Goal: Transaction & Acquisition: Download file/media

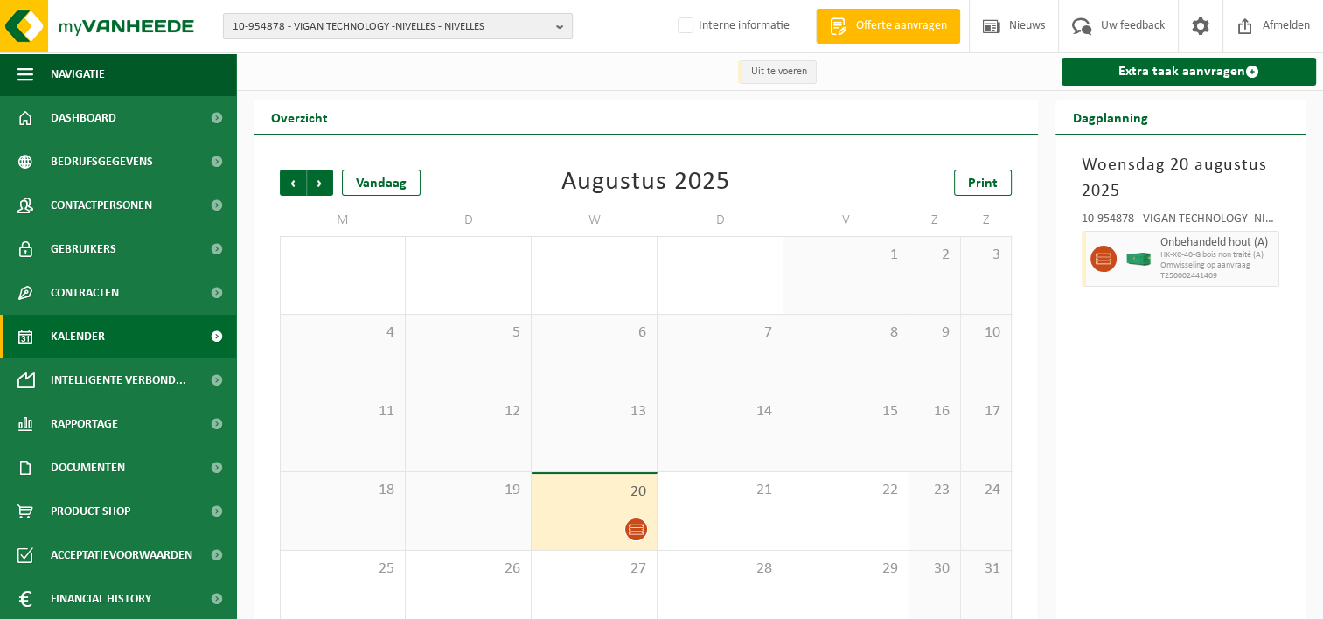
click at [262, 25] on span "10-954878 - VIGAN TECHNOLOGY -NIVELLES - NIVELLES" at bounding box center [391, 27] width 316 height 26
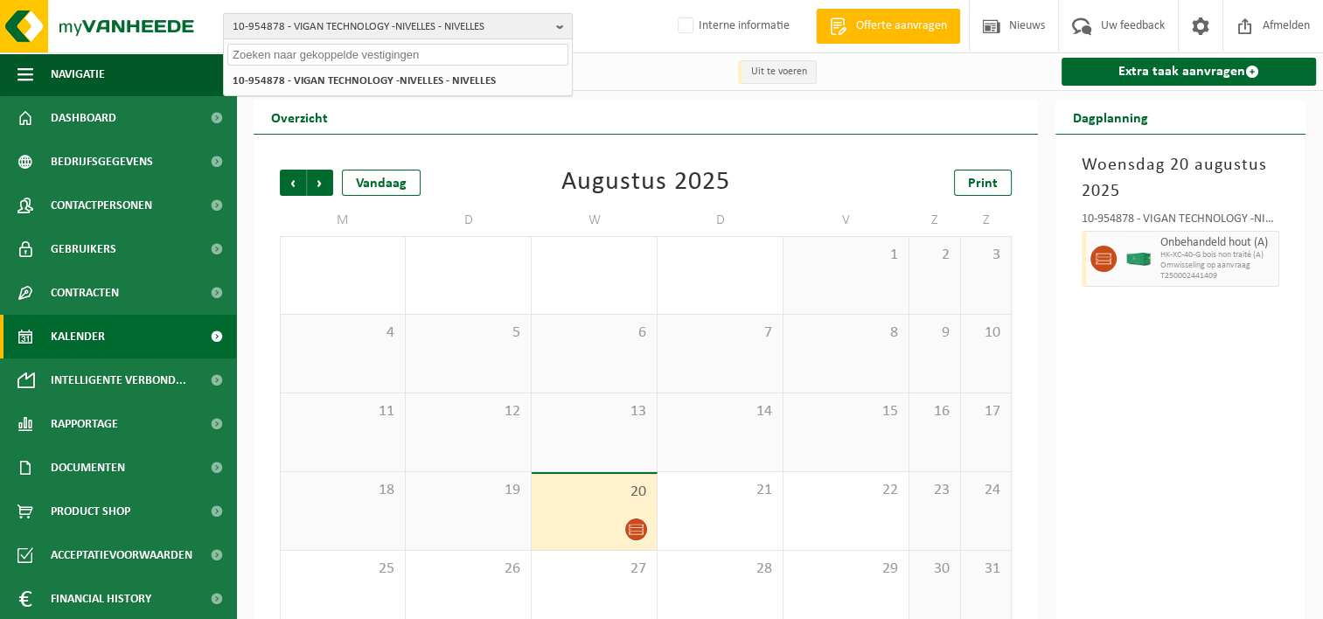
click at [262, 25] on span "10-954878 - VIGAN TECHNOLOGY -NIVELLES - NIVELLES" at bounding box center [391, 27] width 316 height 26
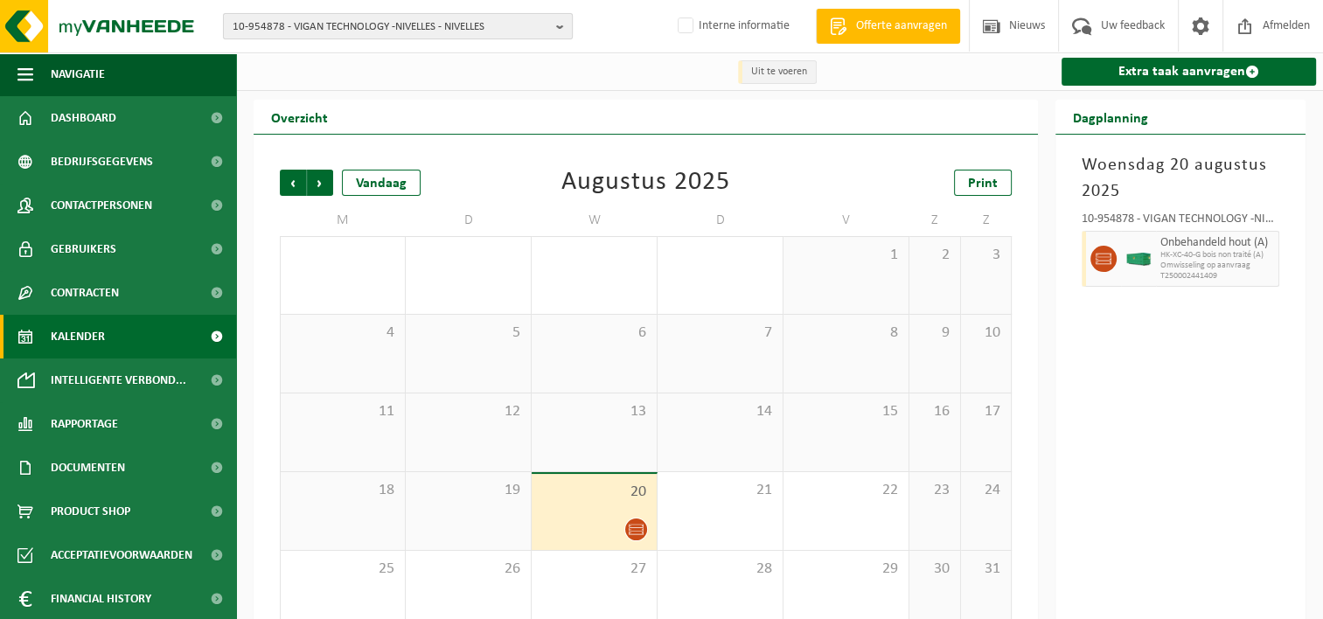
click at [262, 25] on span "10-954878 - VIGAN TECHNOLOGY -NIVELLES - NIVELLES" at bounding box center [391, 27] width 316 height 26
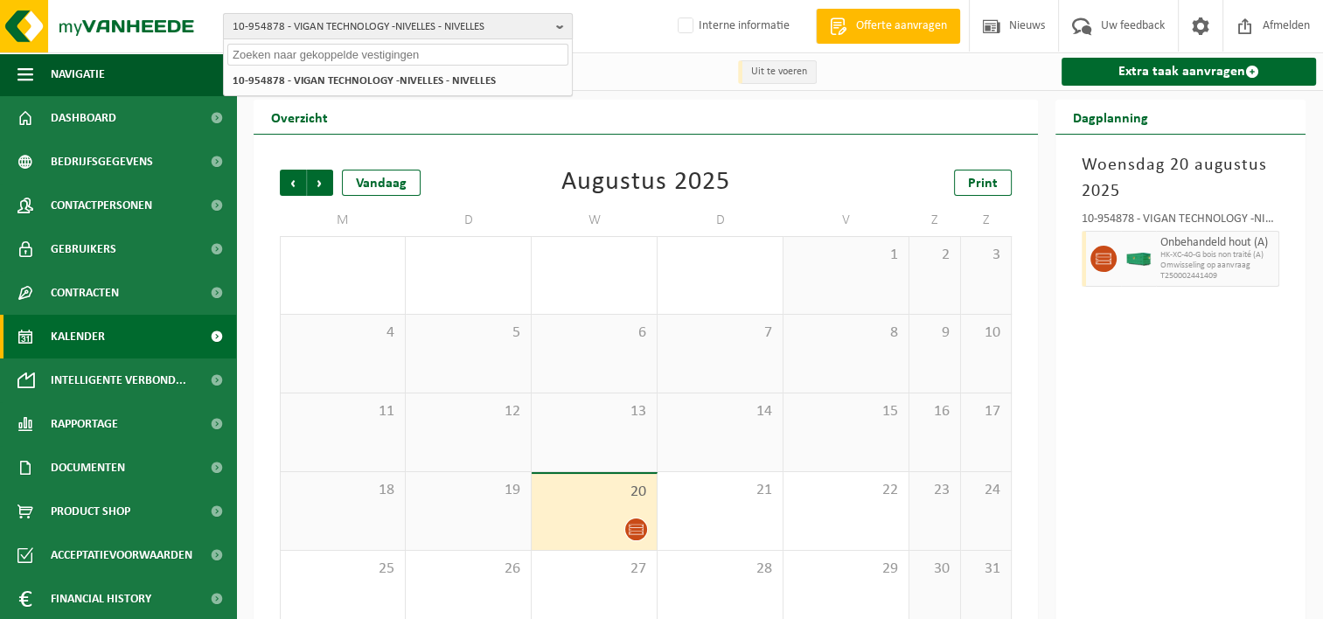
paste input "10-849573"
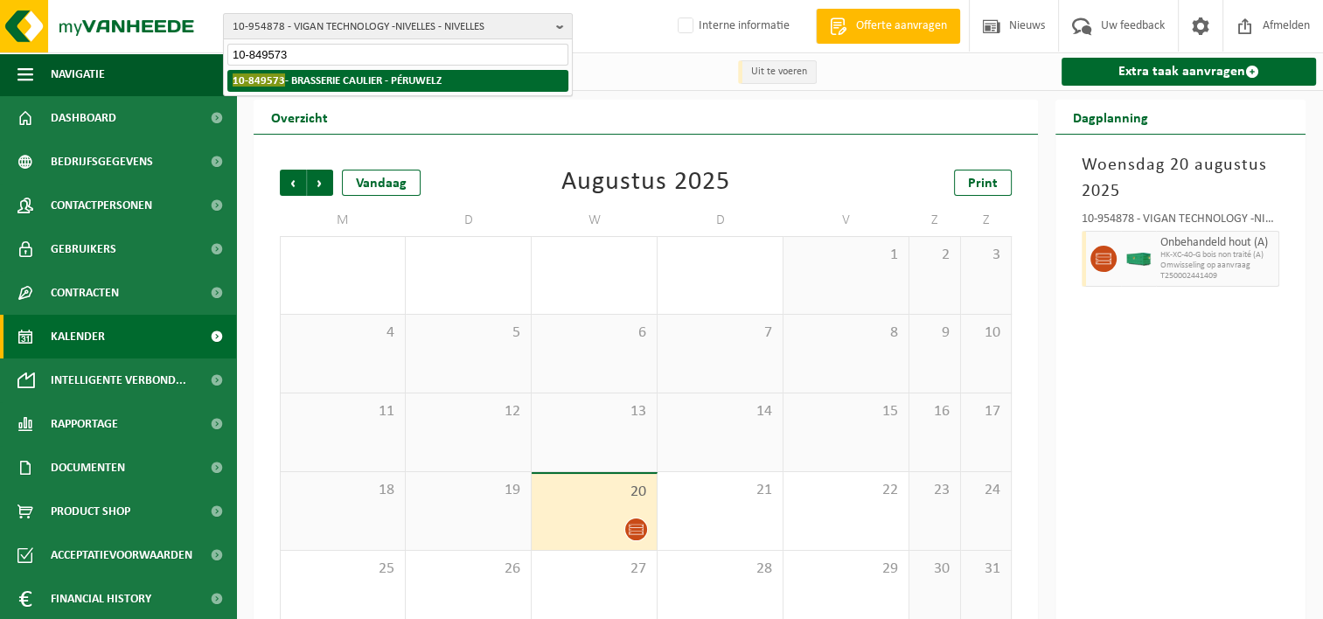
type input "10-849573"
click at [347, 82] on strong "10-849573 - BRASSERIE CAULIER - PÉRUWELZ" at bounding box center [337, 79] width 209 height 13
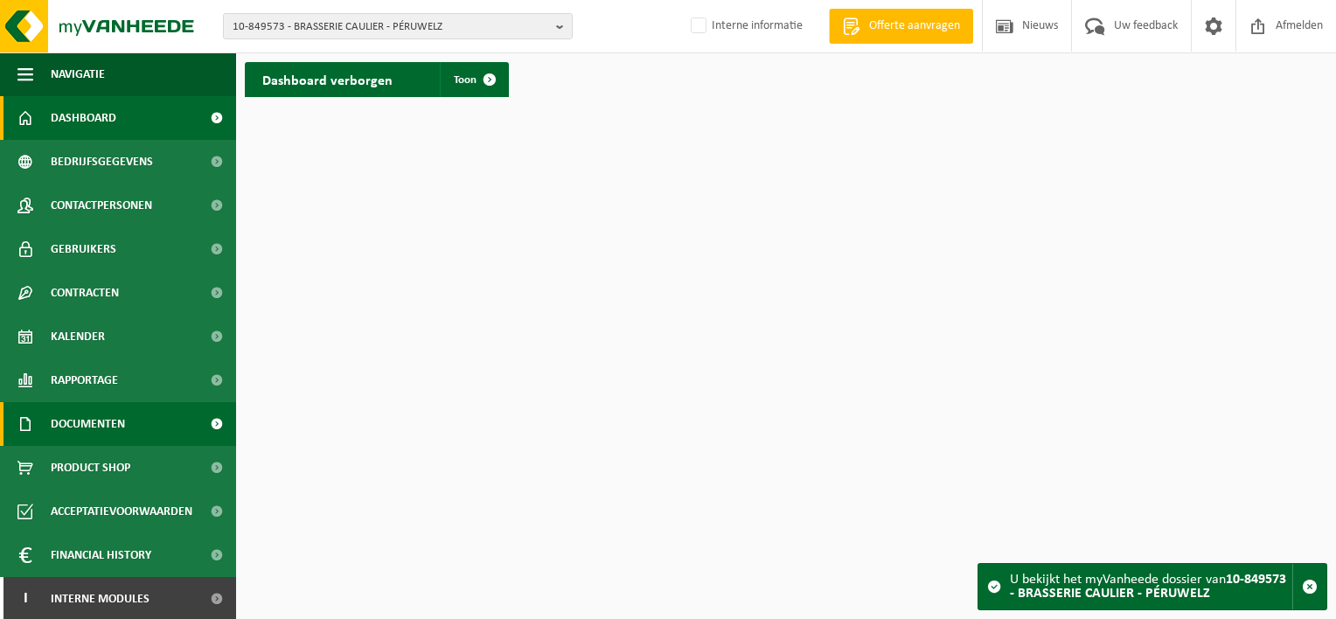
click at [87, 423] on span "Documenten" at bounding box center [88, 424] width 74 height 44
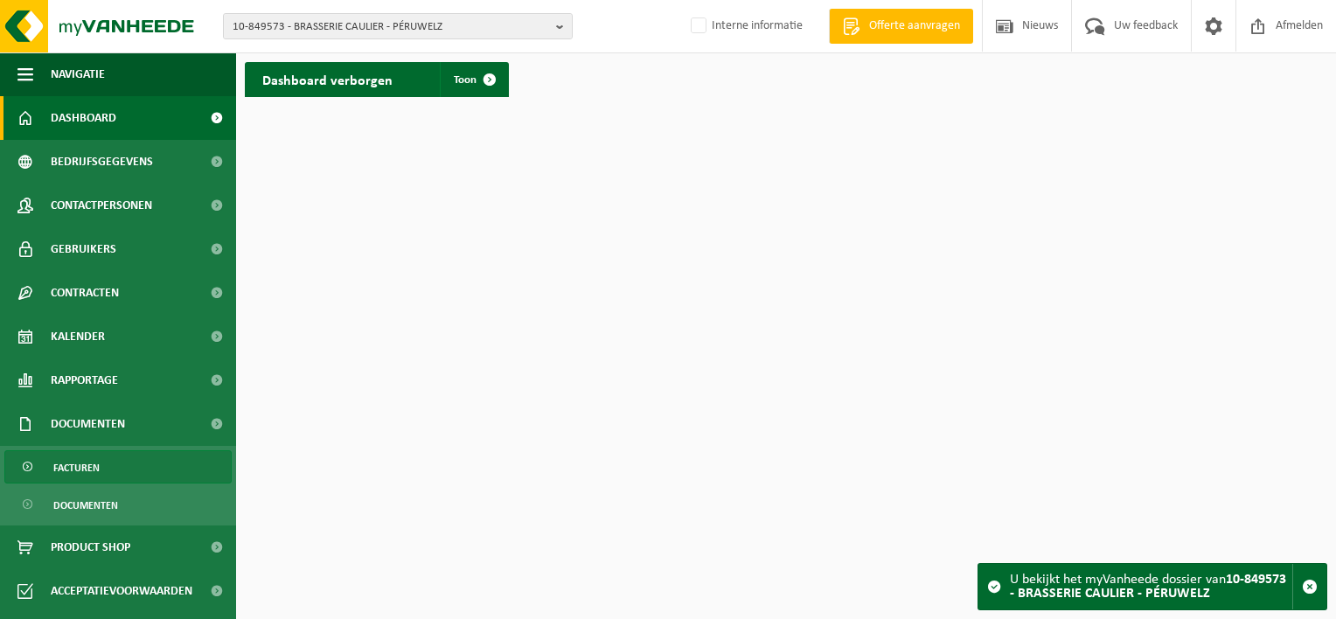
click at [78, 473] on span "Facturen" at bounding box center [76, 467] width 46 height 33
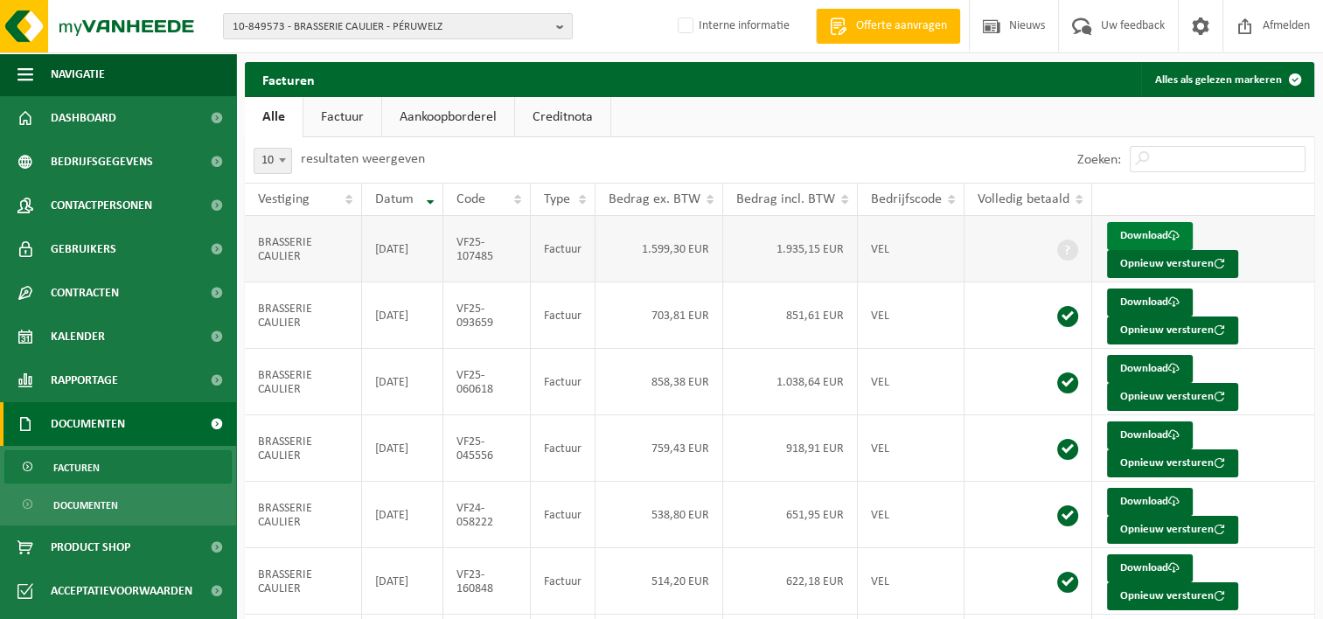
click at [1133, 235] on link "Download" at bounding box center [1150, 236] width 86 height 28
click at [1129, 298] on link "Download" at bounding box center [1150, 302] width 86 height 28
